Goal: Communication & Community: Connect with others

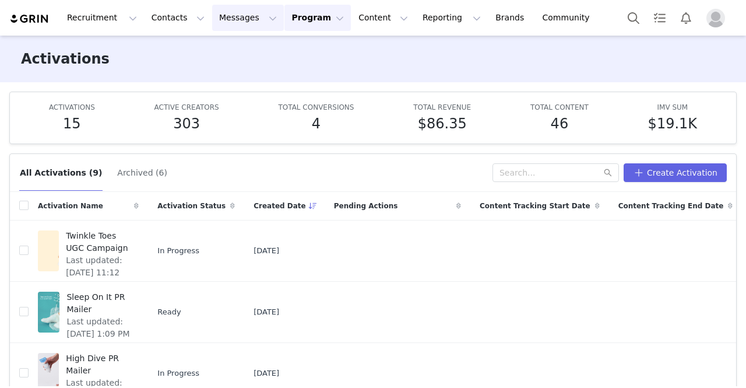
click at [225, 18] on button "Messages Messages" at bounding box center [248, 18] width 72 height 26
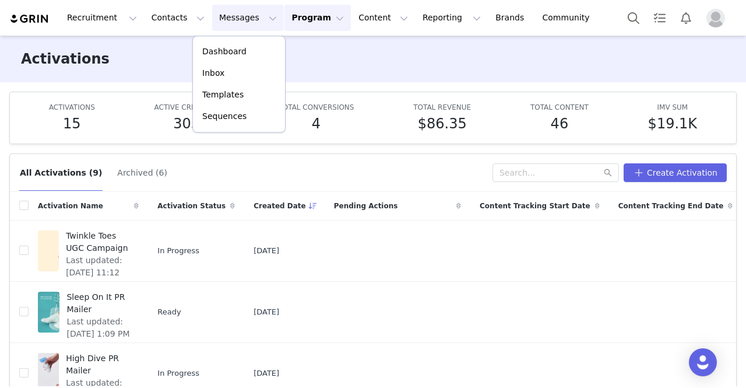
click at [721, 15] on img "Profile" at bounding box center [715, 18] width 19 height 19
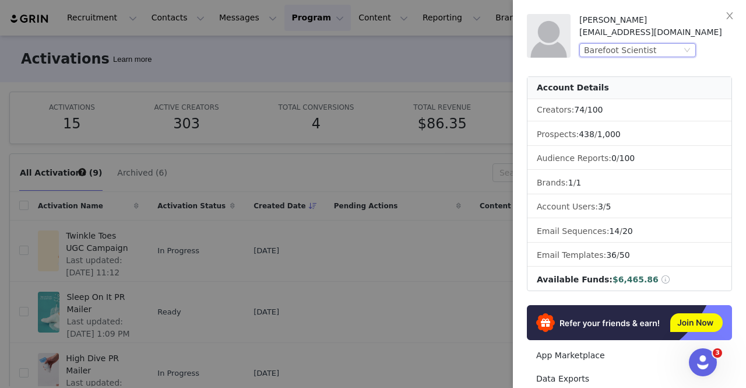
click at [629, 51] on div "Barefoot Scientist" at bounding box center [620, 50] width 72 height 13
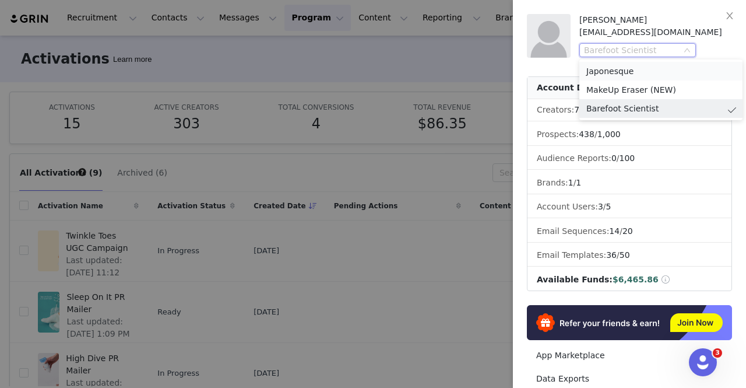
click at [593, 78] on li "Japonesque" at bounding box center [660, 71] width 163 height 19
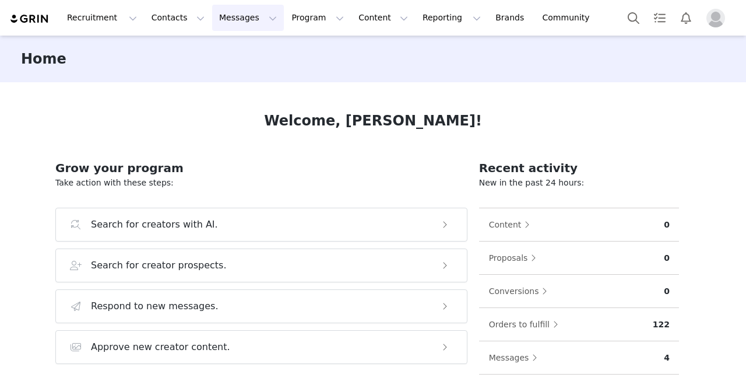
click at [220, 24] on button "Messages Messages" at bounding box center [248, 18] width 72 height 26
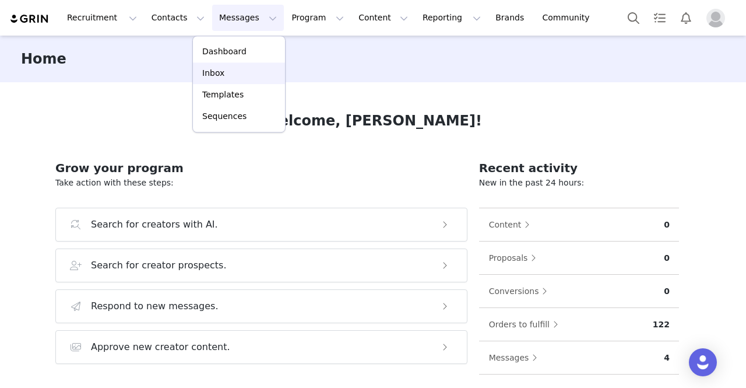
click at [226, 73] on div "Inbox" at bounding box center [239, 73] width 78 height 12
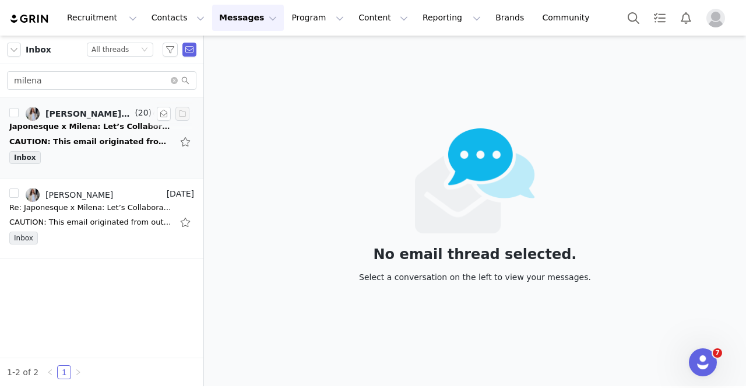
click at [120, 122] on div "Japonesque x Milena: Let’s Collaborate! 🌸✨" at bounding box center [90, 127] width 163 height 12
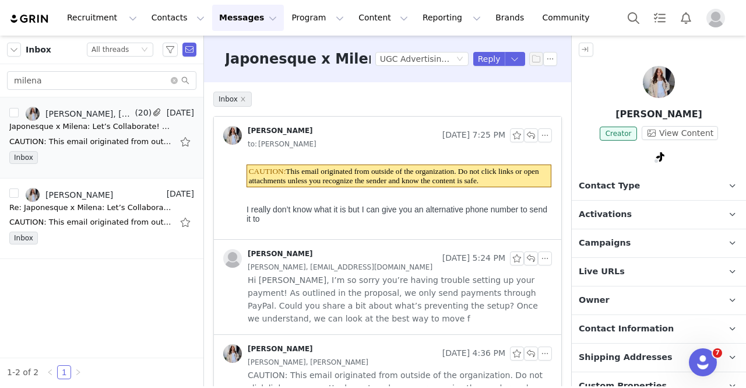
click at [164, 110] on button "button" at bounding box center [164, 114] width 14 height 14
click at [163, 114] on button "button" at bounding box center [164, 114] width 14 height 14
click at [111, 281] on div "Inbox Status All threads milena Alejandra Rodriguez, Milena Cabrera (20) Sep 29…" at bounding box center [101, 211] width 203 height 350
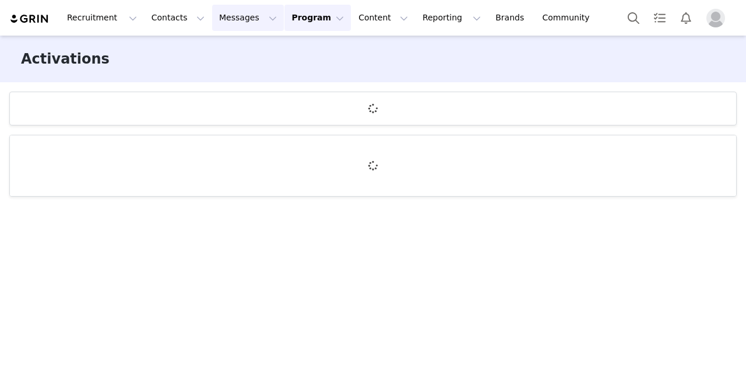
click at [230, 19] on button "Messages Messages" at bounding box center [248, 18] width 72 height 26
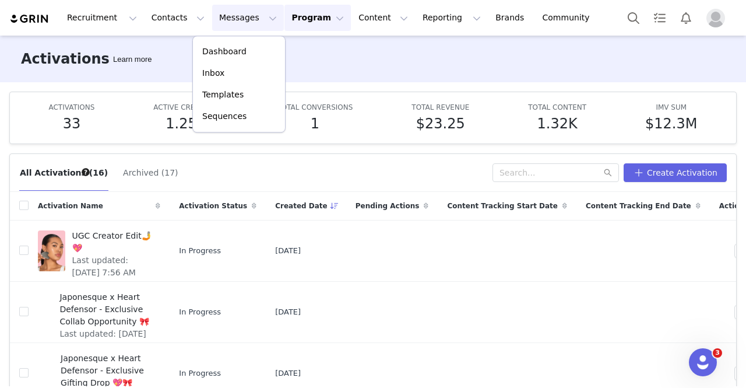
click at [301, 18] on button "Program Program" at bounding box center [317, 18] width 66 height 26
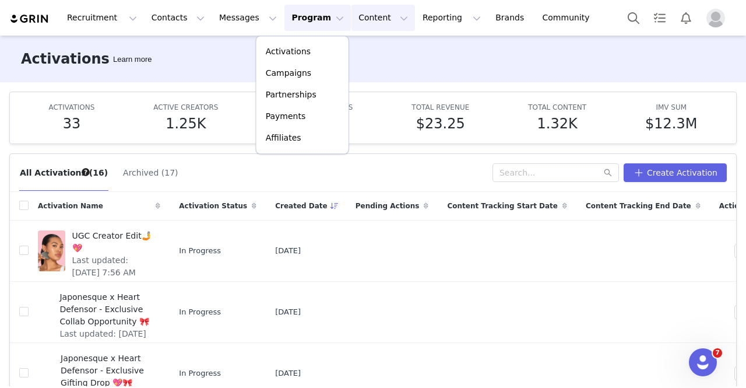
click at [351, 26] on button "Content Content" at bounding box center [383, 18] width 64 height 26
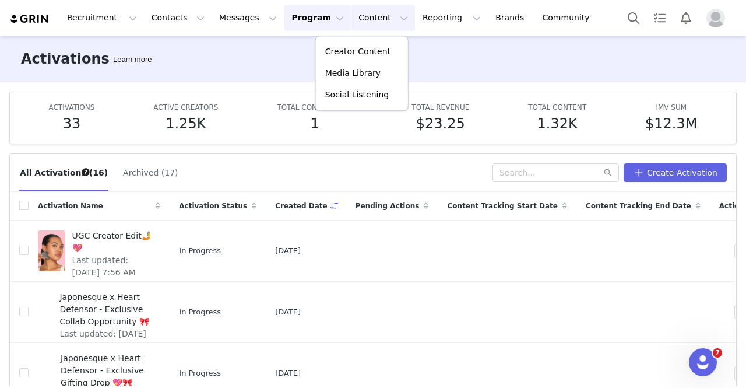
click at [290, 18] on button "Program Program" at bounding box center [317, 18] width 66 height 26
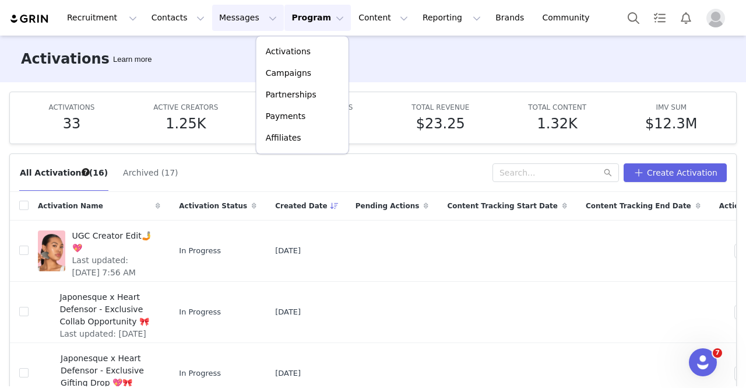
click at [220, 19] on button "Messages Messages" at bounding box center [248, 18] width 72 height 26
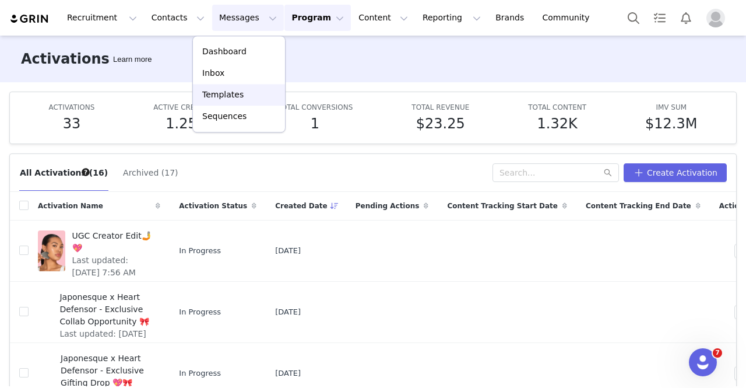
click at [241, 105] on link "Templates" at bounding box center [239, 95] width 92 height 22
